Goal: Browse casually: Explore the website without a specific task or goal

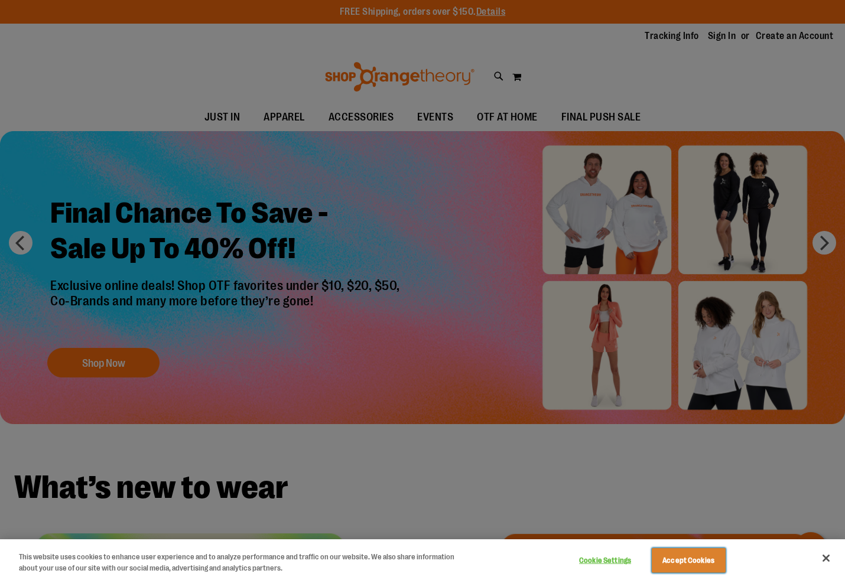
click at [686, 561] on button "Accept Cookies" at bounding box center [689, 560] width 74 height 25
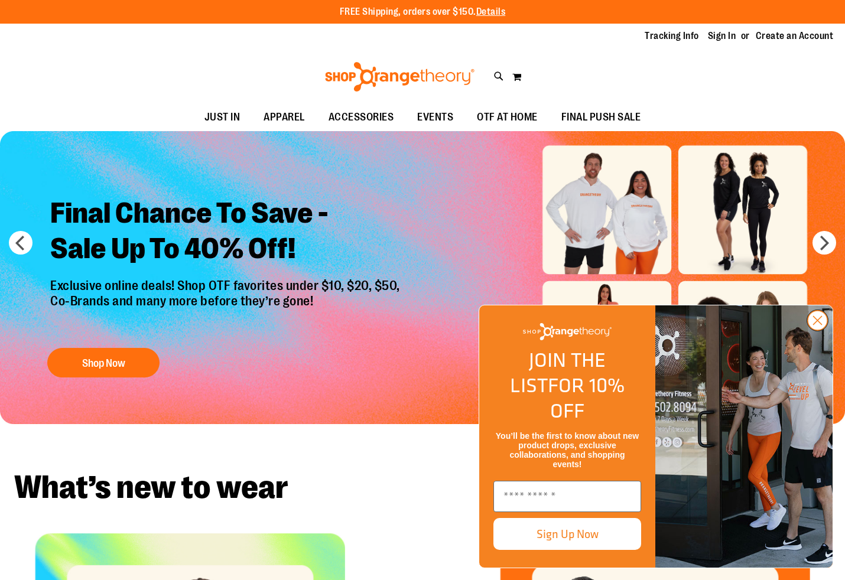
click at [815, 330] on circle "Close dialog" at bounding box center [817, 320] width 19 height 19
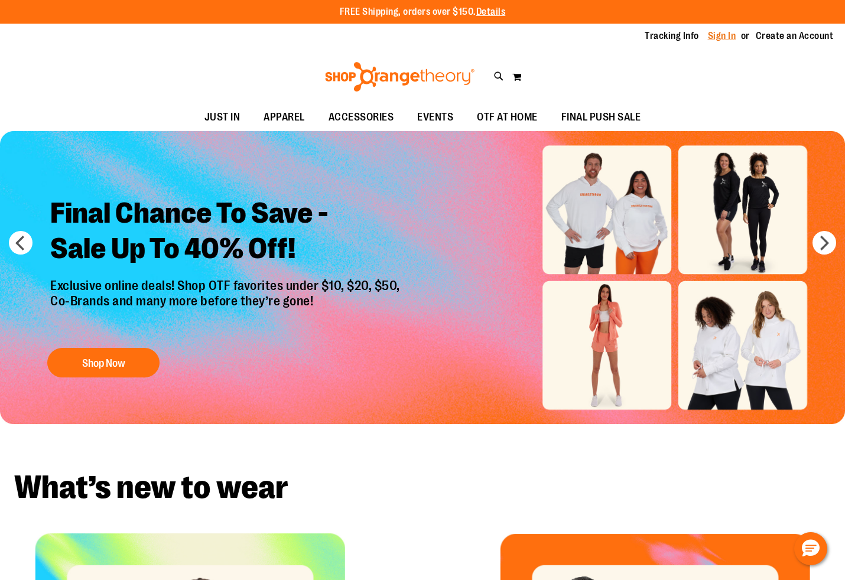
drag, startPoint x: 716, startPoint y: 35, endPoint x: 710, endPoint y: 38, distance: 6.6
click at [716, 36] on link "Sign In" at bounding box center [722, 36] width 28 height 13
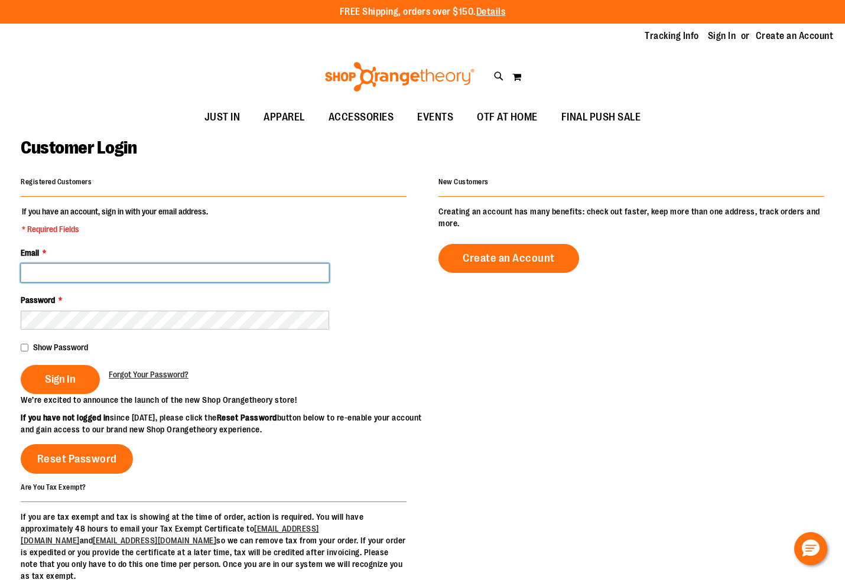
click at [79, 269] on input "Email *" at bounding box center [175, 272] width 308 height 19
type input "**********"
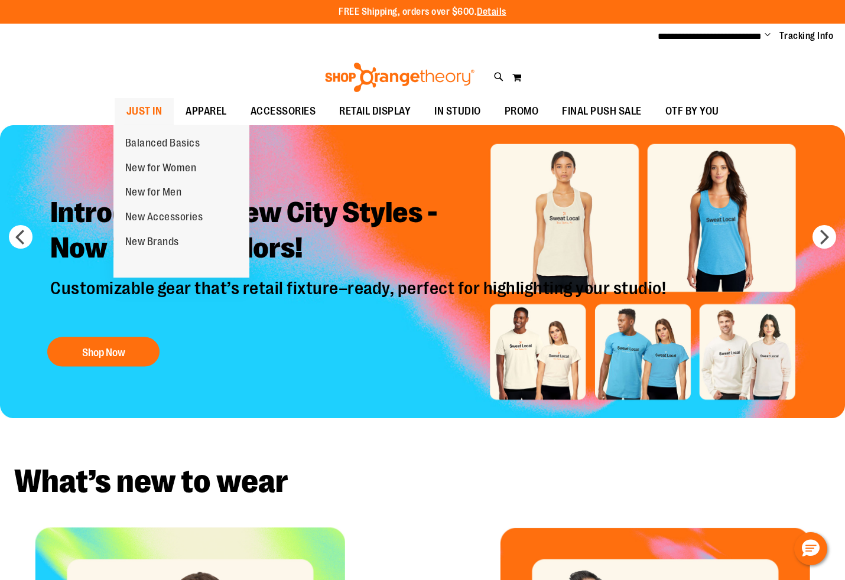
click at [155, 113] on span "JUST IN" at bounding box center [144, 111] width 36 height 27
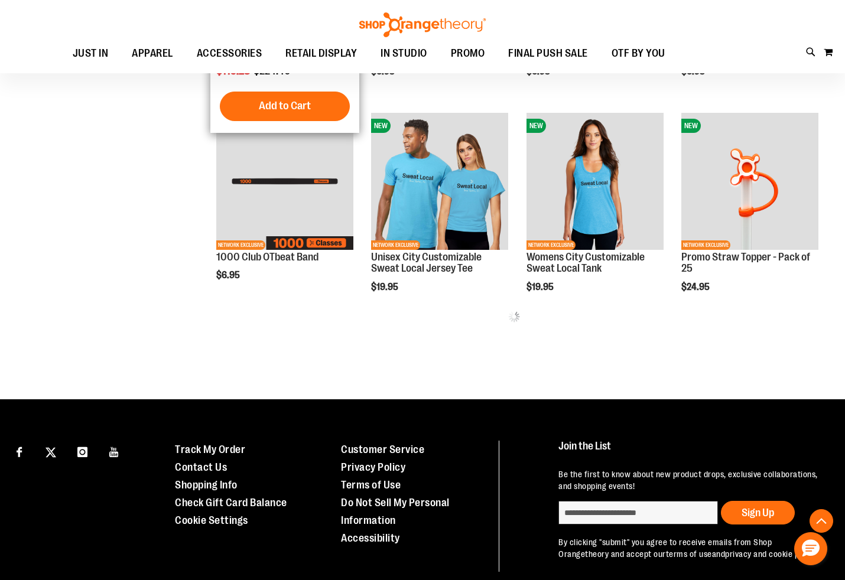
scroll to position [531, 0]
